Goal: Task Accomplishment & Management: Use online tool/utility

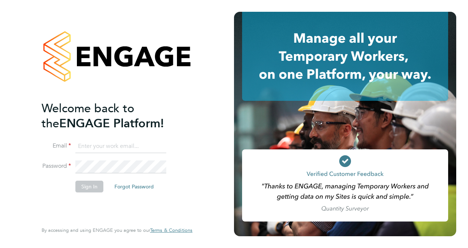
click at [91, 146] on input at bounding box center [120, 146] width 91 height 13
type input "[PERSON_NAME][EMAIL_ADDRESS][PERSON_NAME][DOMAIN_NAME]"
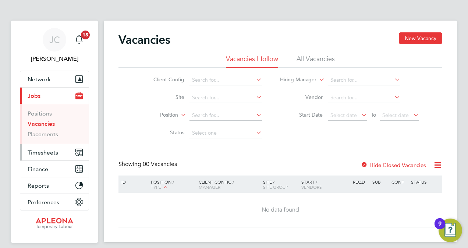
click at [50, 153] on span "Timesheets" at bounding box center [43, 152] width 31 height 7
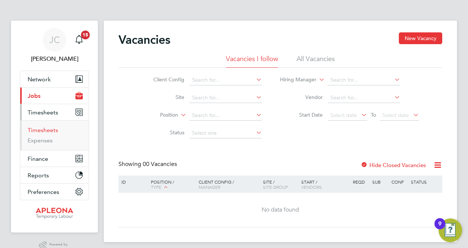
click at [52, 130] on link "Timesheets" at bounding box center [43, 129] width 31 height 7
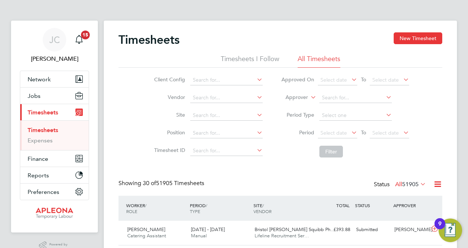
click at [255, 115] on icon at bounding box center [255, 115] width 0 height 10
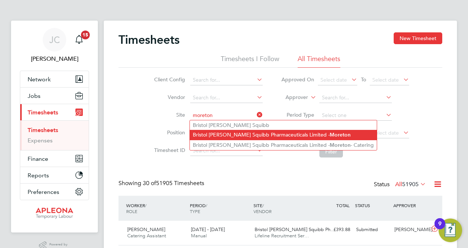
click at [270, 135] on li "Bristol Myers Squibb Pharmaceuticals Limited - Moreton" at bounding box center [283, 135] width 187 height 10
type input "Bristol Myers Squibb Pharmaceuticals Limited - Moreton"
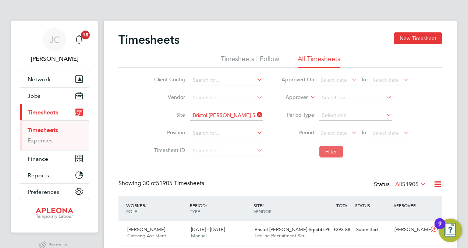
click at [328, 152] on button "Filter" at bounding box center [331, 152] width 24 height 12
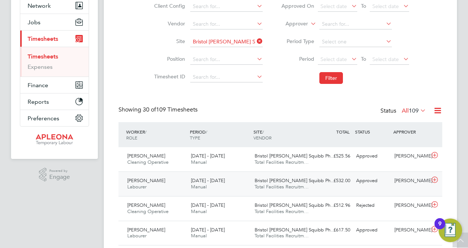
click at [131, 179] on span "Will Gordon" at bounding box center [146, 180] width 38 height 6
